Goal: Information Seeking & Learning: Learn about a topic

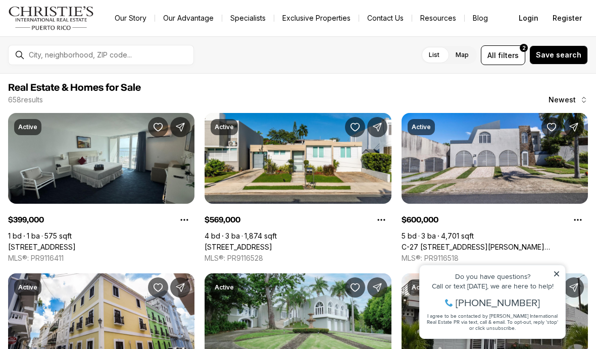
click at [514, 60] on span "filters" at bounding box center [508, 55] width 21 height 11
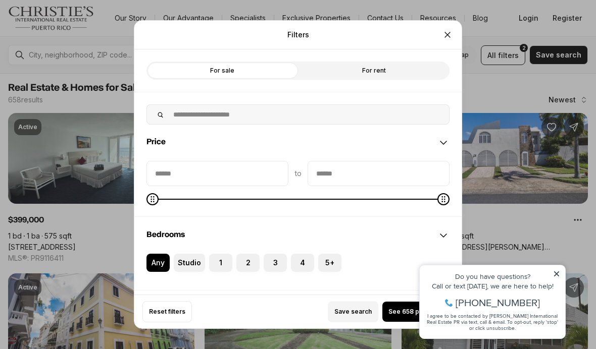
click at [368, 62] on label "For rent" at bounding box center [373, 71] width 151 height 18
click at [402, 322] on button "See 287 properties" at bounding box center [418, 312] width 72 height 20
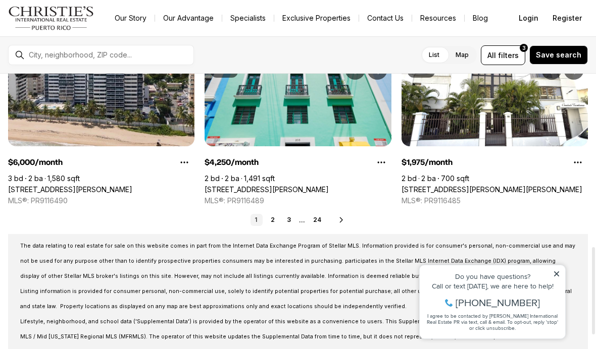
scroll to position [545, 0]
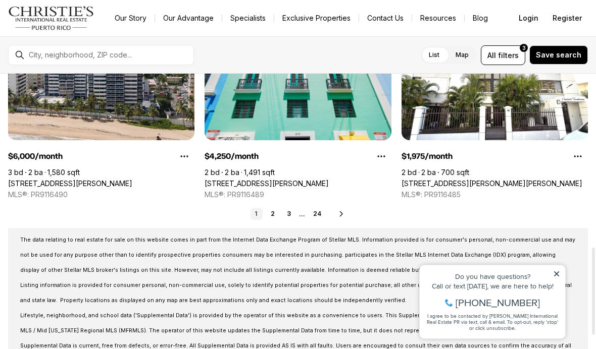
click at [559, 277] on icon at bounding box center [556, 274] width 7 height 7
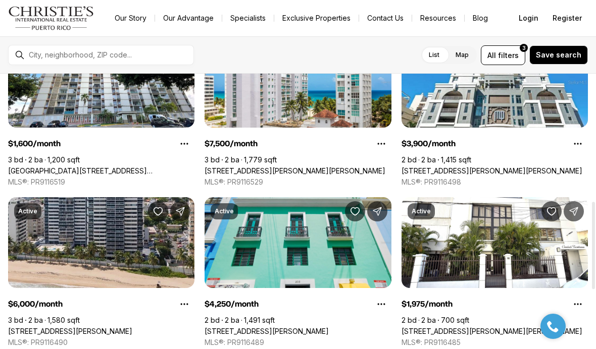
click at [513, 56] on span "filters" at bounding box center [508, 55] width 21 height 11
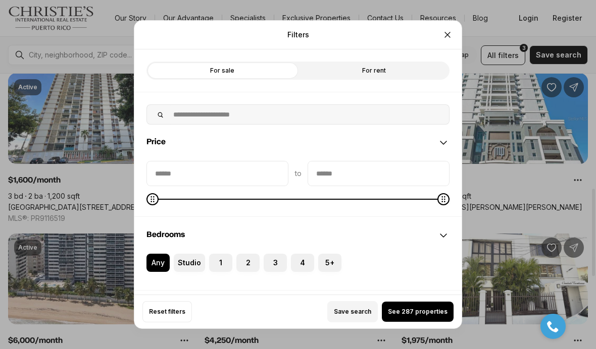
scroll to position [360, 0]
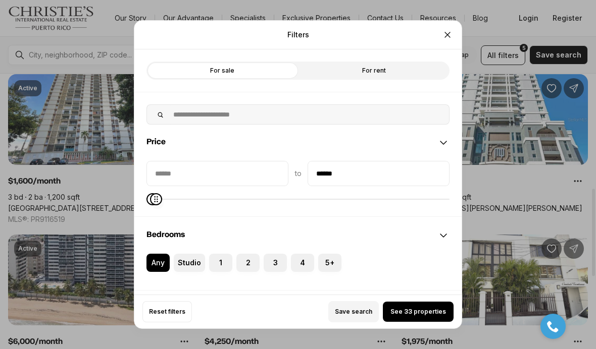
type input "******"
click at [428, 316] on span "See 41 properties" at bounding box center [418, 312] width 54 height 8
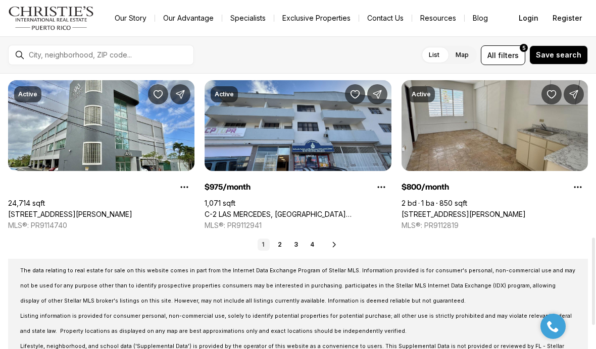
scroll to position [514, 0]
click at [282, 244] on link "2" at bounding box center [280, 245] width 12 height 12
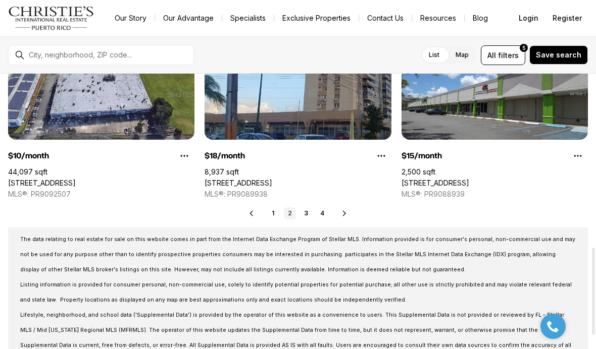
scroll to position [546, 0]
click at [268, 214] on link "1" at bounding box center [274, 213] width 12 height 12
